Goal: Transaction & Acquisition: Purchase product/service

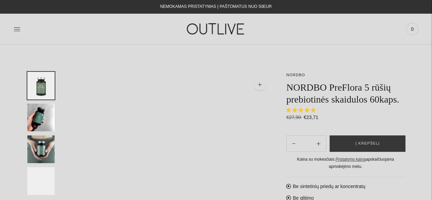
select select "**********"
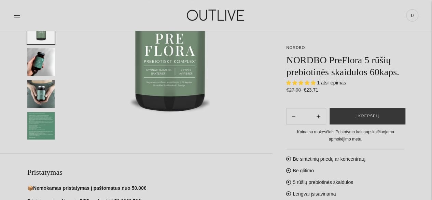
scroll to position [109, 0]
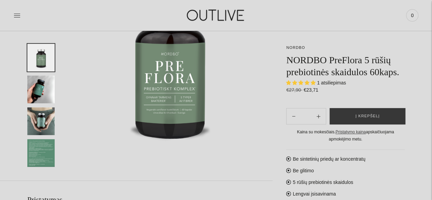
click at [39, 151] on img "Translation missing: en.general.accessibility.image_thumbail" at bounding box center [40, 153] width 27 height 28
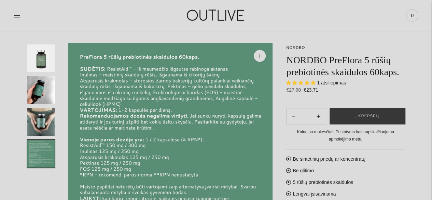
scroll to position [14, 0]
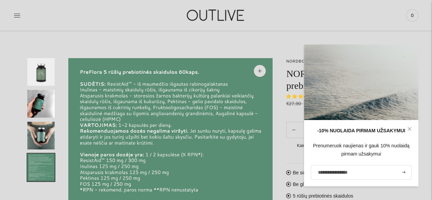
click at [39, 71] on img "Translation missing: en.general.accessibility.image_thumbail" at bounding box center [40, 72] width 27 height 28
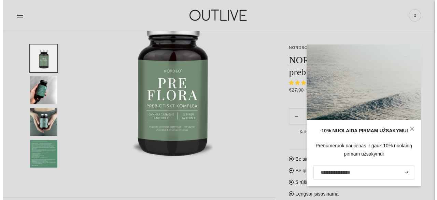
scroll to position [96, 0]
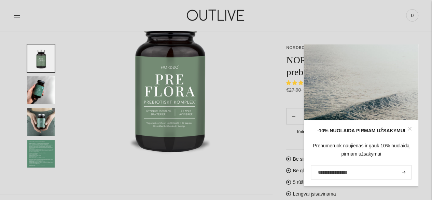
click at [246, 175] on img at bounding box center [170, 78] width 204 height 204
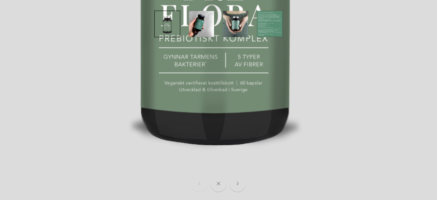
scroll to position [0, 0]
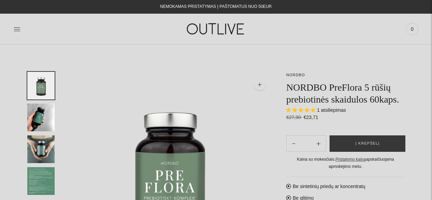
select select "**********"
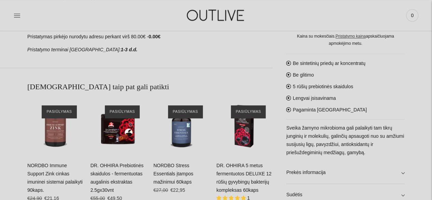
scroll to position [246, 0]
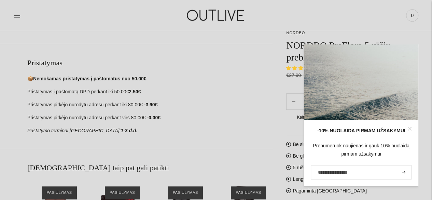
click at [208, 117] on p "Pristatymas pirkėjo nurodytu adresu perkant virš 80.00€ - 0.00€" at bounding box center [149, 118] width 245 height 8
click at [410, 129] on icon at bounding box center [409, 129] width 4 height 4
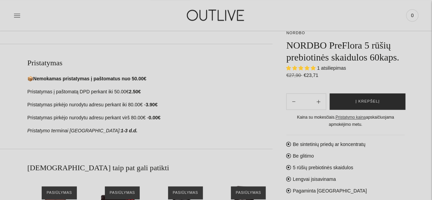
click at [372, 101] on span "Į krepšelį" at bounding box center [367, 101] width 24 height 7
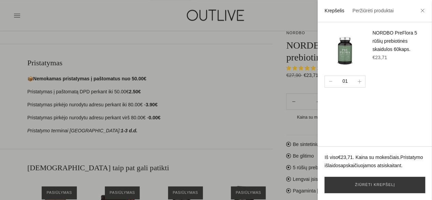
click at [226, 106] on div at bounding box center [216, 100] width 432 height 200
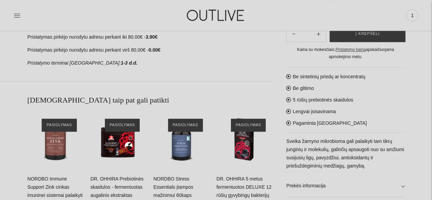
scroll to position [330, 0]
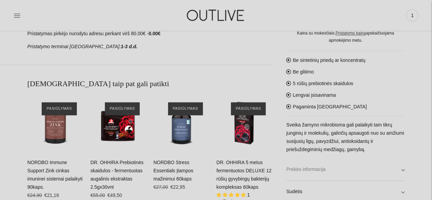
click at [308, 167] on link "Prekės informacija" at bounding box center [345, 169] width 118 height 22
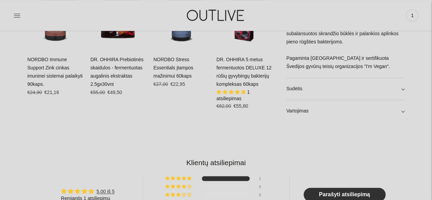
scroll to position [435, 0]
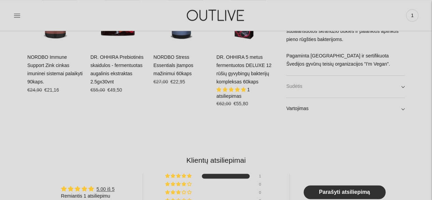
click at [293, 86] on link "Sudėtis" at bounding box center [345, 86] width 118 height 22
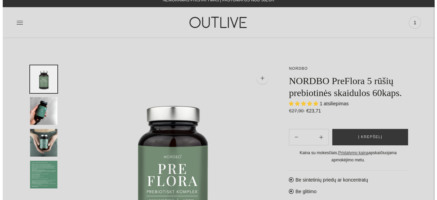
scroll to position [0, 0]
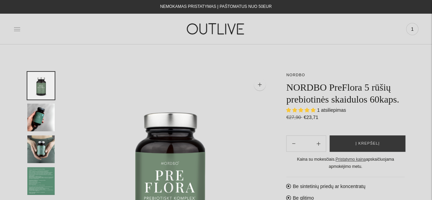
click at [16, 28] on icon at bounding box center [17, 29] width 7 height 7
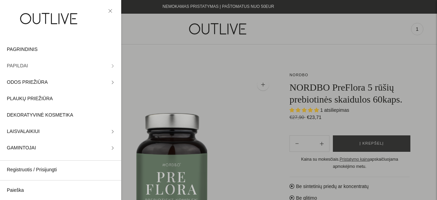
click at [17, 65] on span "PAPILDAI" at bounding box center [17, 66] width 21 height 8
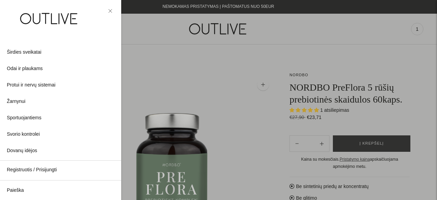
scroll to position [218, 0]
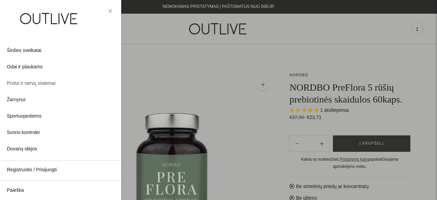
click at [33, 84] on span "Protui ir nervų sistemai" at bounding box center [31, 83] width 48 height 8
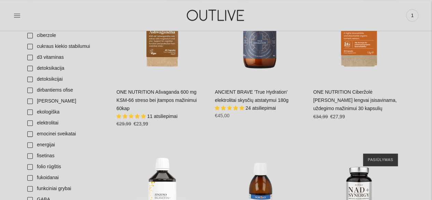
scroll to position [1718, 0]
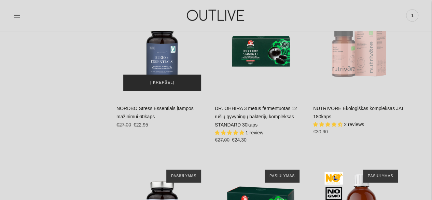
click at [159, 79] on span "Į krepšelį" at bounding box center [162, 82] width 24 height 7
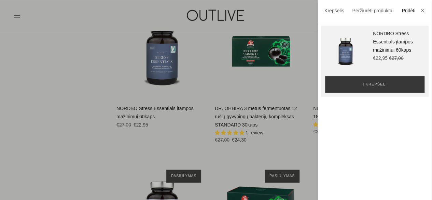
click at [151, 140] on div at bounding box center [216, 100] width 432 height 200
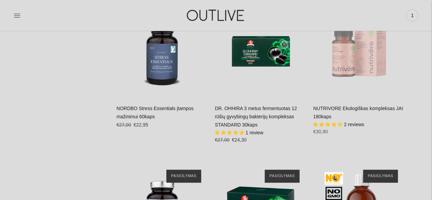
scroll to position [2337, 0]
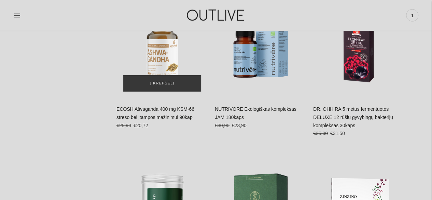
click at [159, 47] on img "ECOSH Ašvaganda 400 mg KSM-66 streso bei įtampos mažinimui 90kap\a" at bounding box center [162, 53] width 92 height 92
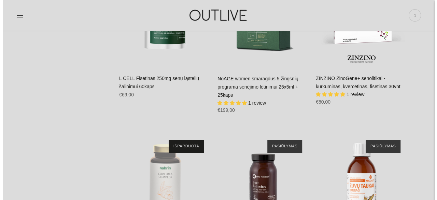
scroll to position [0, 0]
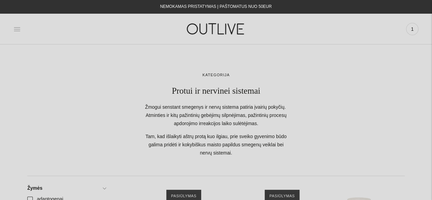
click at [17, 28] on icon at bounding box center [17, 29] width 7 height 7
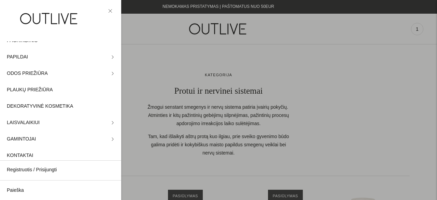
scroll to position [16, 0]
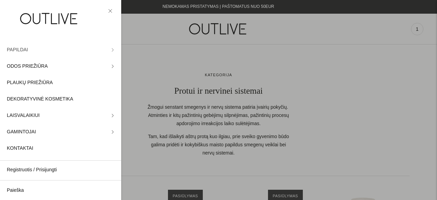
click at [17, 48] on span "PAPILDAI" at bounding box center [17, 50] width 21 height 8
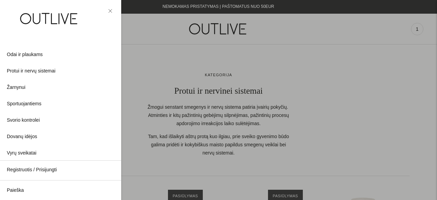
scroll to position [235, 0]
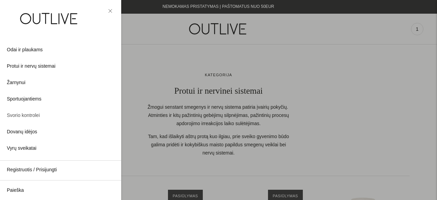
click at [33, 116] on span "Svorio kontrolei" at bounding box center [23, 115] width 33 height 8
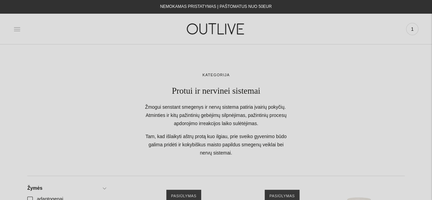
click at [17, 30] on icon at bounding box center [17, 29] width 7 height 7
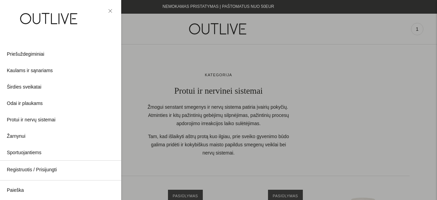
scroll to position [183, 0]
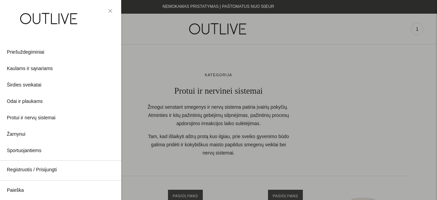
click at [393, 115] on div at bounding box center [218, 100] width 437 height 200
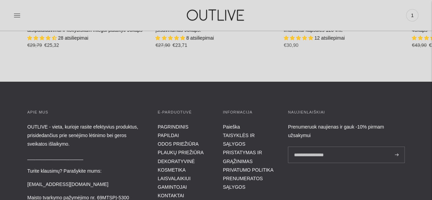
scroll to position [3511, 0]
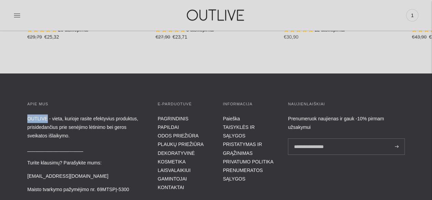
drag, startPoint x: 25, startPoint y: 109, endPoint x: 45, endPoint y: 111, distance: 19.9
click at [45, 111] on div "APIE MUS OUTLIVE - vieta, kurioje rasite efektyvius produktus, prisidedančius p…" at bounding box center [216, 184] width 432 height 166
copy p "OUTLIVE"
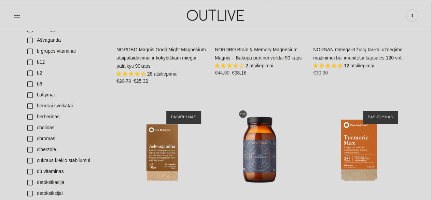
scroll to position [0, 0]
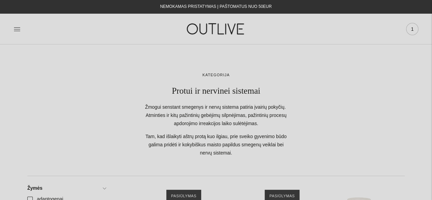
click at [414, 30] on span "1" at bounding box center [412, 29] width 10 height 10
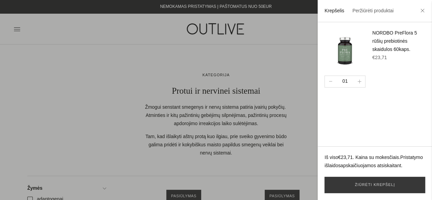
click at [127, 136] on div at bounding box center [216, 100] width 432 height 200
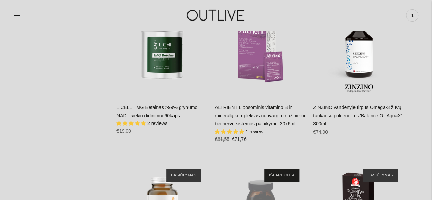
scroll to position [1411, 0]
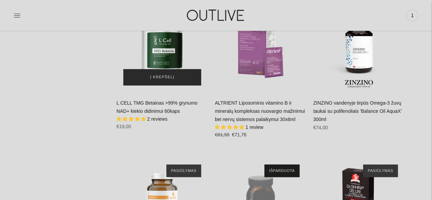
click at [162, 74] on span "Į krepšelį" at bounding box center [162, 77] width 24 height 7
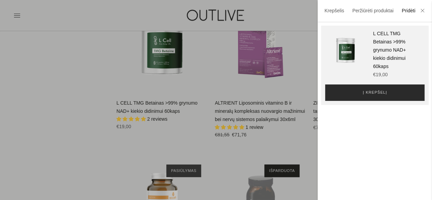
click at [372, 93] on span "Į krepšelį" at bounding box center [375, 92] width 24 height 7
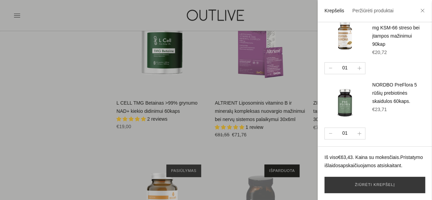
scroll to position [81, 0]
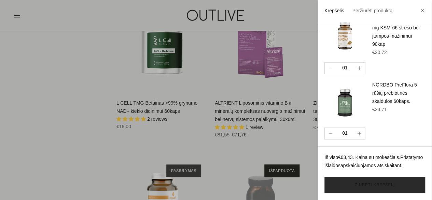
click at [378, 185] on link "Žiūrėti krepšelį" at bounding box center [374, 185] width 101 height 16
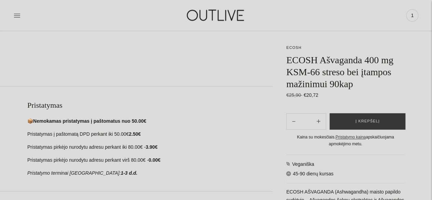
scroll to position [247, 0]
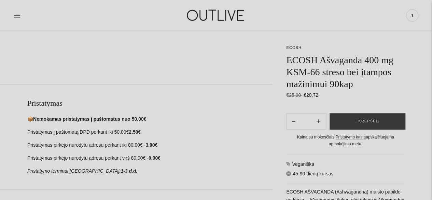
click at [414, 175] on div "**********" at bounding box center [216, 133] width 432 height 616
click at [366, 122] on span "Į krepšelį" at bounding box center [367, 121] width 24 height 7
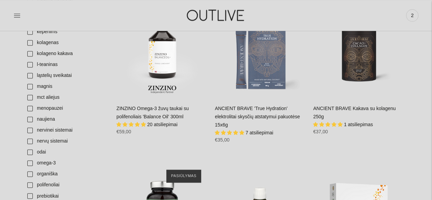
scroll to position [324, 0]
click at [29, 103] on link "menopauzei" at bounding box center [66, 108] width 86 height 11
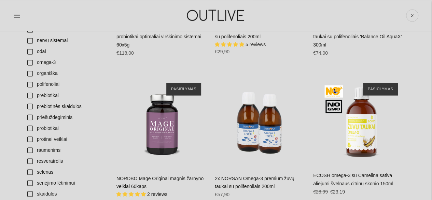
scroll to position [564, 0]
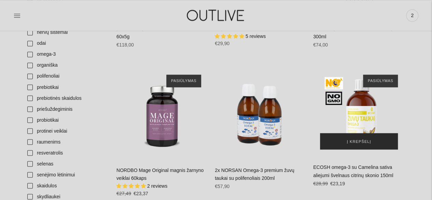
click at [354, 138] on span "Į krepšelį" at bounding box center [359, 141] width 24 height 7
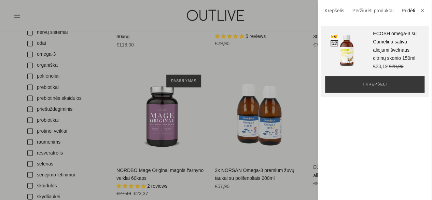
click at [292, 136] on div at bounding box center [216, 100] width 432 height 200
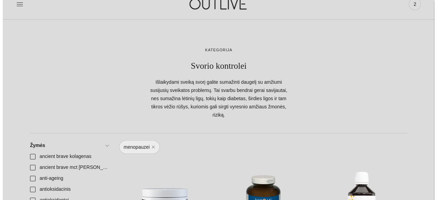
scroll to position [0, 0]
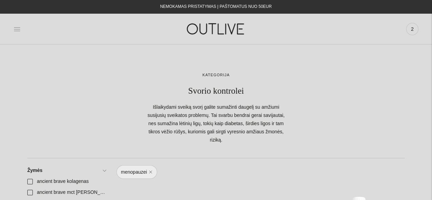
click at [18, 30] on icon at bounding box center [17, 29] width 7 height 7
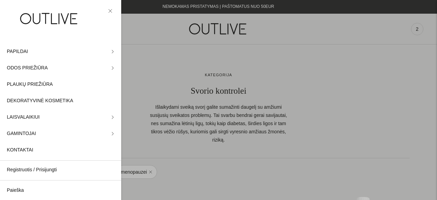
scroll to position [16, 0]
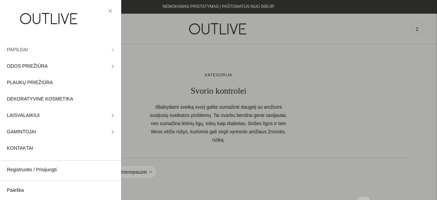
click at [17, 50] on span "PAPILDAI" at bounding box center [17, 50] width 21 height 8
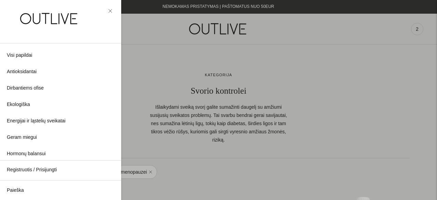
scroll to position [456, 0]
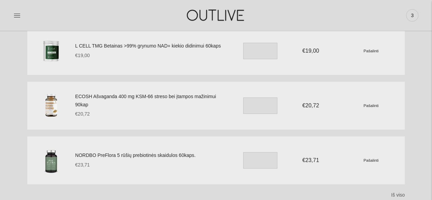
scroll to position [64, 0]
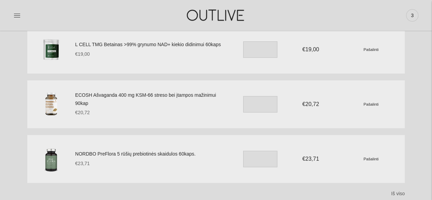
click at [53, 50] on img at bounding box center [51, 49] width 34 height 34
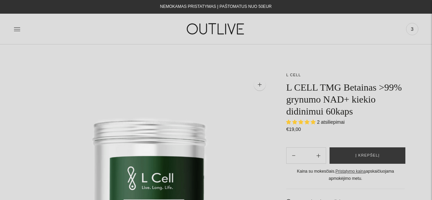
select select "**********"
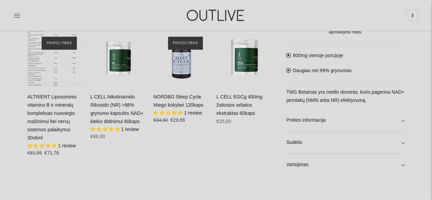
scroll to position [464, 0]
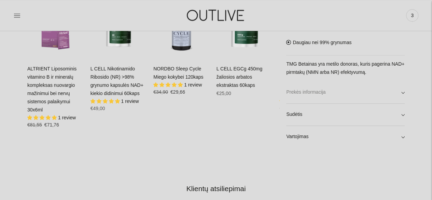
click at [308, 91] on link "Prekės informacija" at bounding box center [345, 92] width 118 height 22
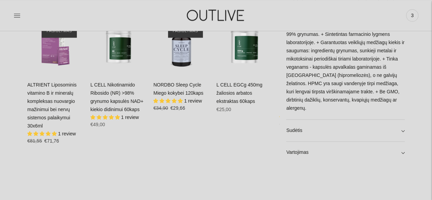
scroll to position [445, 0]
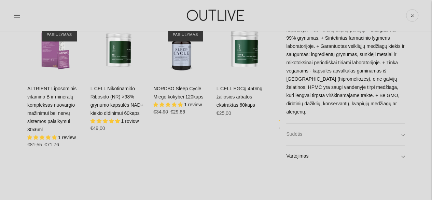
click at [292, 133] on link "Sudėtis" at bounding box center [345, 134] width 118 height 22
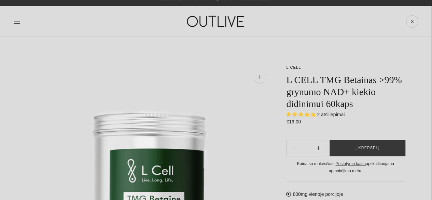
scroll to position [3, 0]
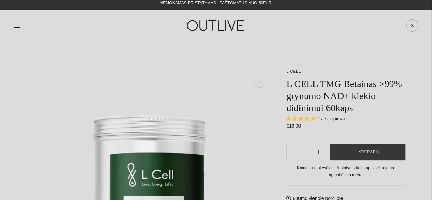
click at [412, 22] on span "3" at bounding box center [412, 26] width 10 height 10
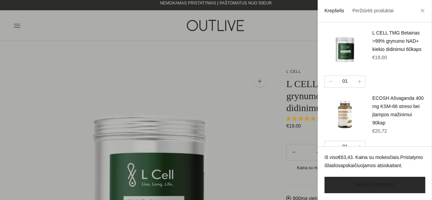
click at [372, 184] on link "Žiūrėti krepšelį" at bounding box center [374, 185] width 101 height 16
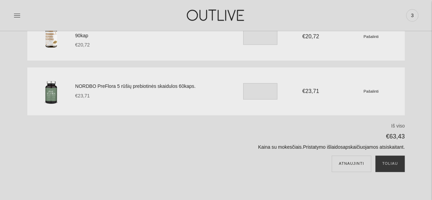
scroll to position [133, 0]
click at [387, 165] on button "Toliau" at bounding box center [389, 163] width 29 height 16
